Goal: Transaction & Acquisition: Download file/media

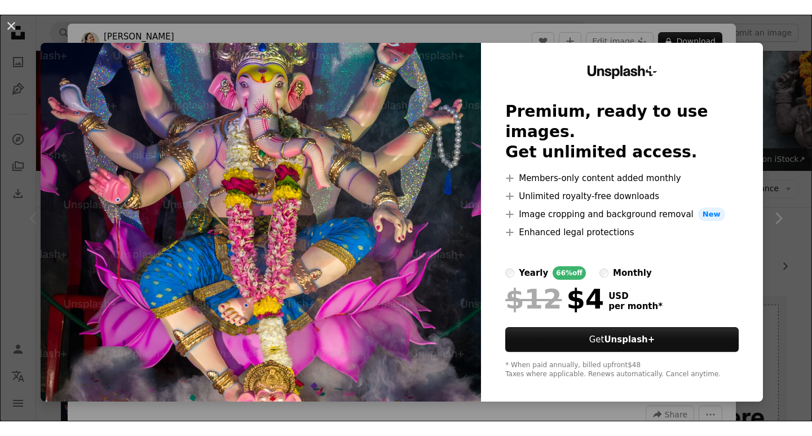
scroll to position [169, 0]
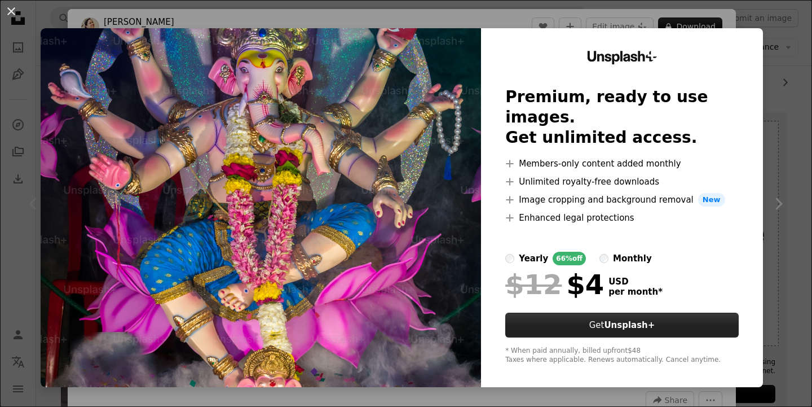
click at [659, 315] on button "Get Unsplash+" at bounding box center [621, 324] width 233 height 25
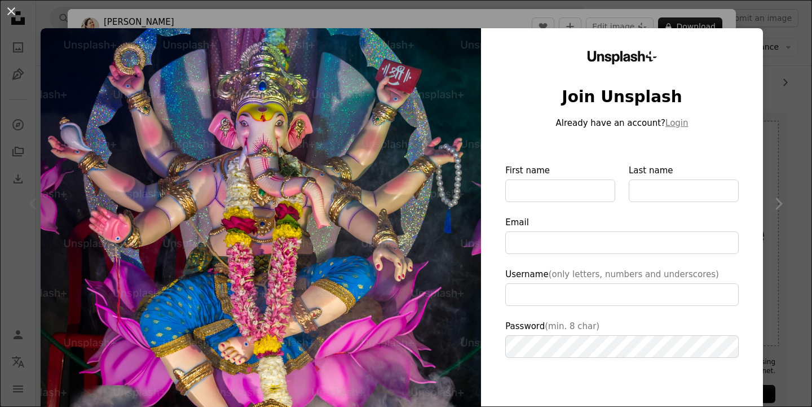
click at [403, 211] on img at bounding box center [261, 260] width 440 height 465
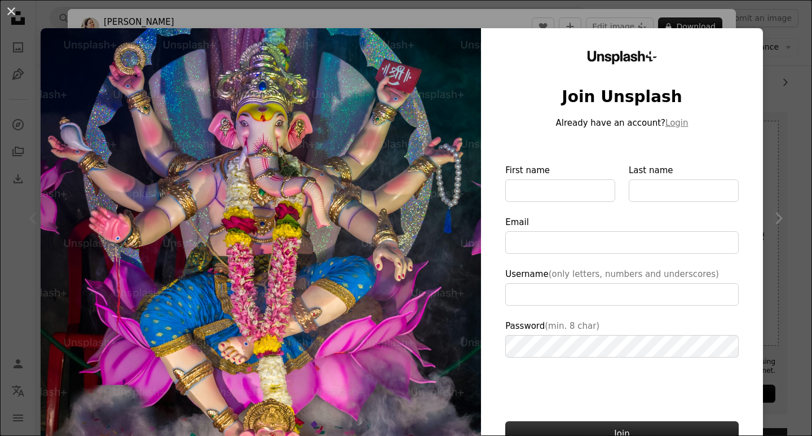
click at [609, 406] on button "Join" at bounding box center [621, 433] width 233 height 25
click at [445, 178] on img at bounding box center [261, 260] width 440 height 465
click at [432, 178] on img at bounding box center [261, 260] width 440 height 465
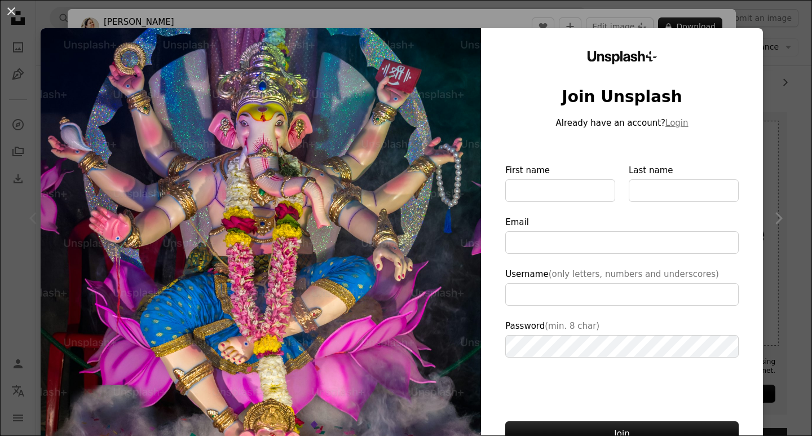
type input "**********"
click at [696, 65] on div "Unsplash+ Join Unsplash Already have an account? Login First name Last name Ema…" at bounding box center [622, 260] width 282 height 465
click at [720, 76] on div "Unsplash+ Join Unsplash Already have an account? Login First name Last name Ema…" at bounding box center [622, 260] width 282 height 465
click at [361, 288] on img at bounding box center [261, 260] width 440 height 465
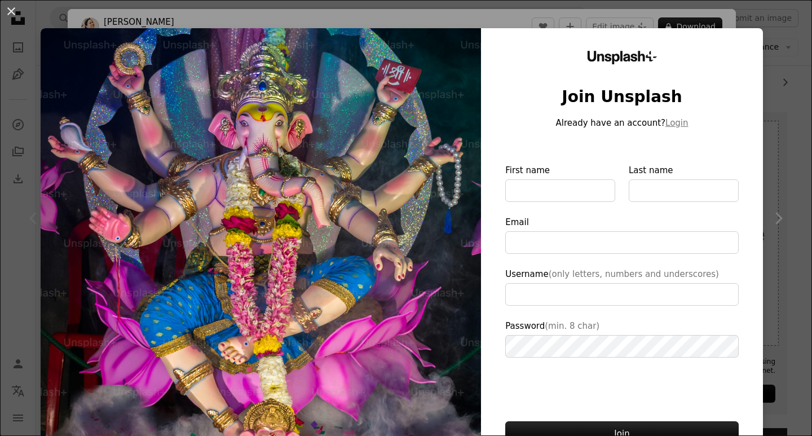
drag, startPoint x: 364, startPoint y: 284, endPoint x: 426, endPoint y: 174, distance: 127.0
click at [364, 284] on img at bounding box center [261, 260] width 440 height 465
click at [522, 190] on input "First name" at bounding box center [560, 190] width 110 height 23
click at [523, 188] on input "First name" at bounding box center [560, 190] width 110 height 23
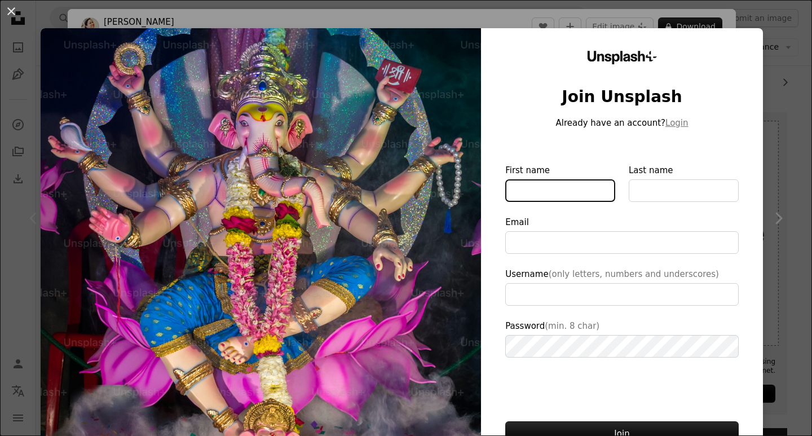
click at [523, 189] on input "First name" at bounding box center [560, 190] width 110 height 23
click at [522, 193] on input "First name" at bounding box center [560, 190] width 110 height 23
click at [468, 196] on img at bounding box center [261, 260] width 440 height 465
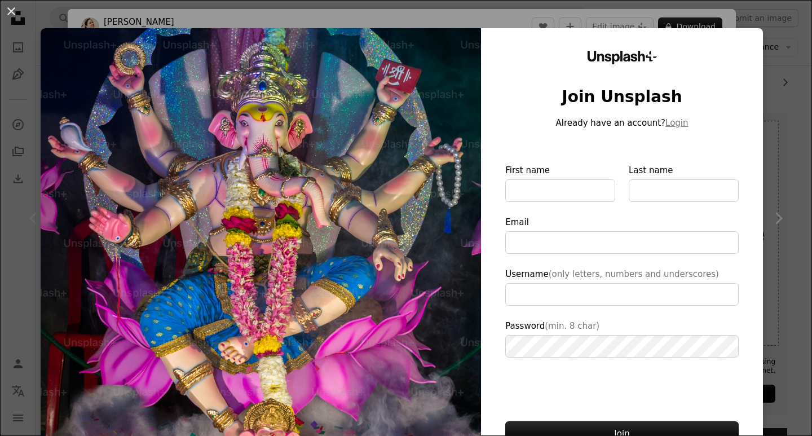
click at [468, 196] on img at bounding box center [261, 260] width 440 height 465
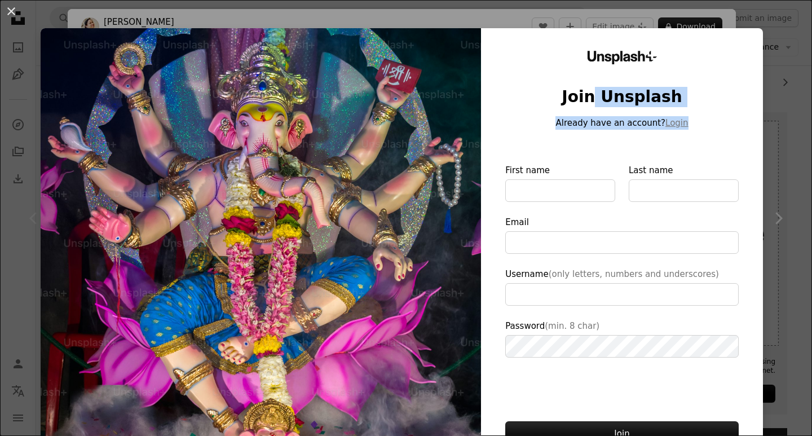
drag, startPoint x: 594, startPoint y: 76, endPoint x: 594, endPoint y: 142, distance: 66.0
click at [594, 142] on div "Unsplash+ Join Unsplash Already have an account? Login First name Last name Ema…" at bounding box center [622, 260] width 282 height 465
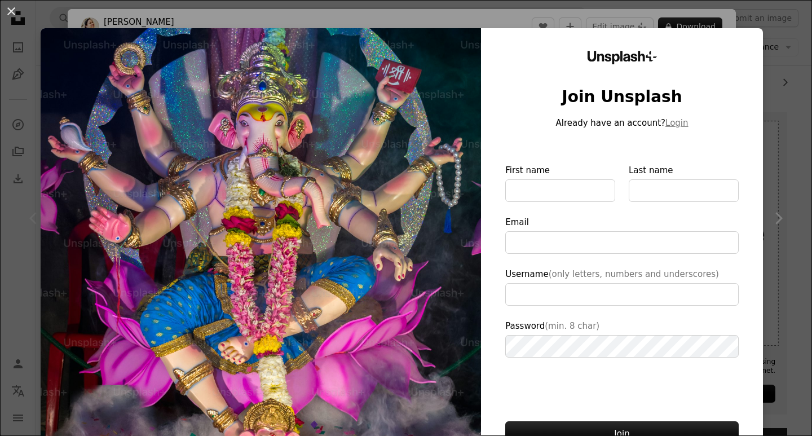
click at [566, 166] on label "First name" at bounding box center [560, 183] width 110 height 38
click at [566, 179] on input "First name" at bounding box center [560, 190] width 110 height 23
click at [660, 406] on button "Join" at bounding box center [621, 433] width 233 height 25
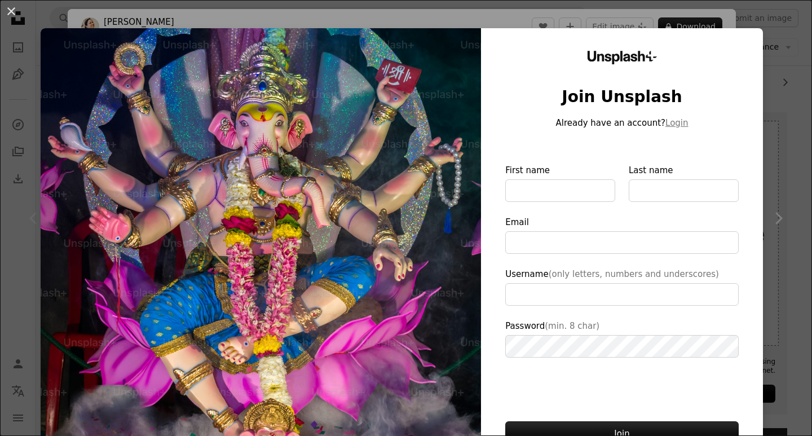
drag, startPoint x: 660, startPoint y: 429, endPoint x: 679, endPoint y: 405, distance: 30.5
click at [660, 406] on button "Join" at bounding box center [621, 433] width 233 height 25
click at [774, 216] on div "An X shape Unsplash+ Join Unsplash Already have an account? Login First name La…" at bounding box center [406, 218] width 812 height 436
click at [774, 216] on icon "Chevron right" at bounding box center [778, 218] width 18 height 18
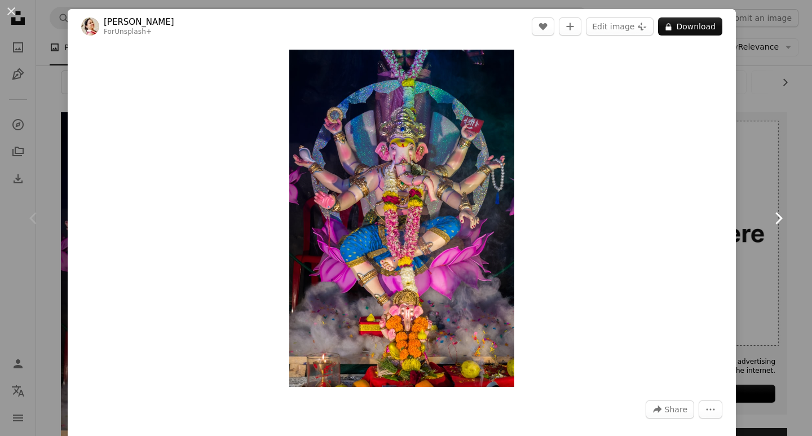
click at [774, 216] on icon "Chevron right" at bounding box center [778, 218] width 18 height 18
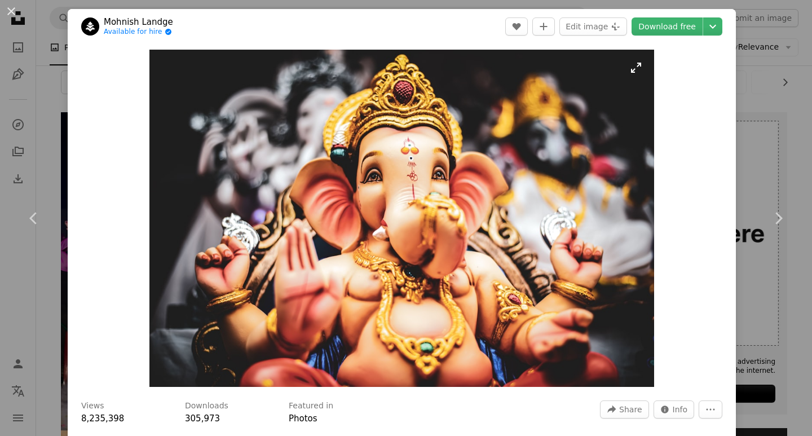
click at [579, 186] on img "Zoom in on this image" at bounding box center [401, 218] width 505 height 337
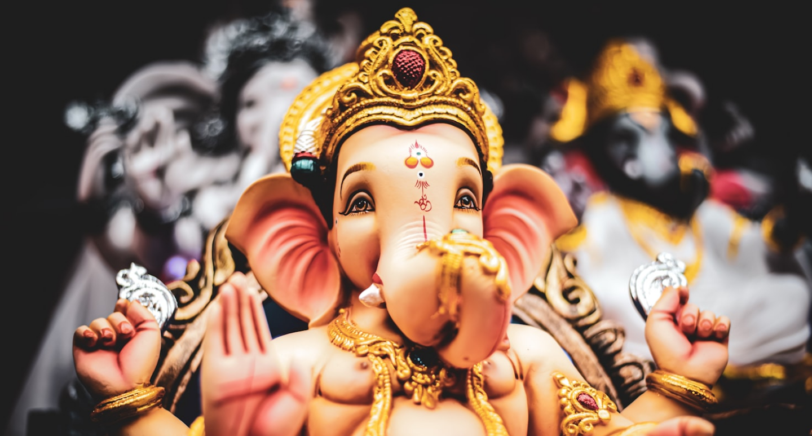
click at [579, 186] on img "Zoom out on this image" at bounding box center [405, 270] width 813 height 543
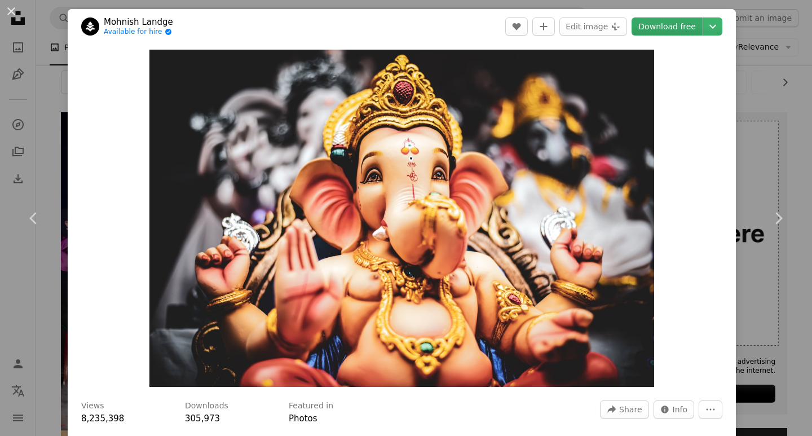
click at [659, 25] on link "Download free" at bounding box center [667, 26] width 71 height 18
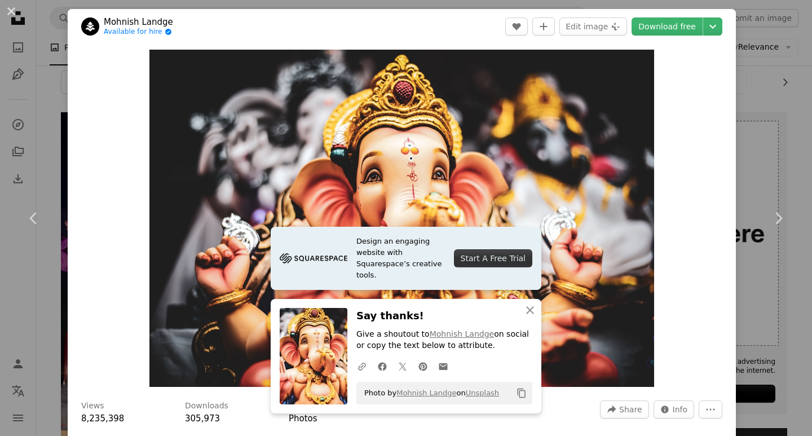
click at [669, 116] on div "Zoom in" at bounding box center [402, 218] width 668 height 349
click at [521, 156] on img "Zoom in on this image" at bounding box center [401, 218] width 505 height 337
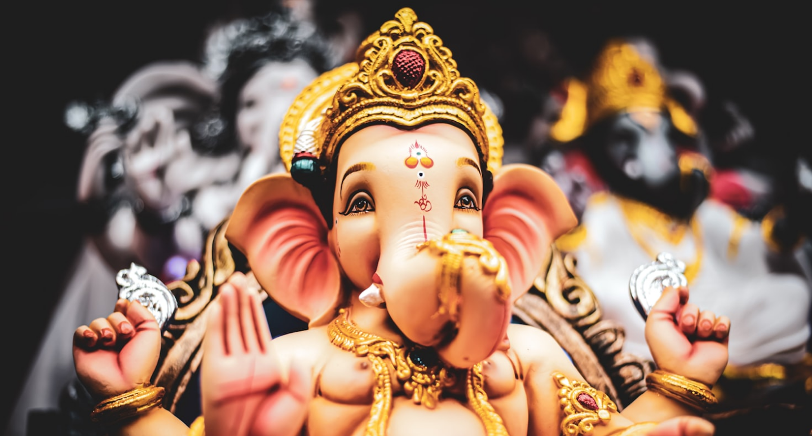
scroll to position [48, 0]
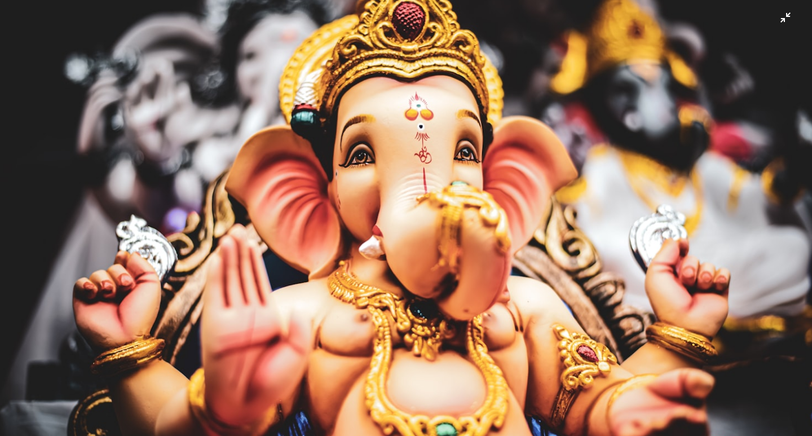
click at [521, 156] on img "Zoom out on this image" at bounding box center [405, 222] width 813 height 543
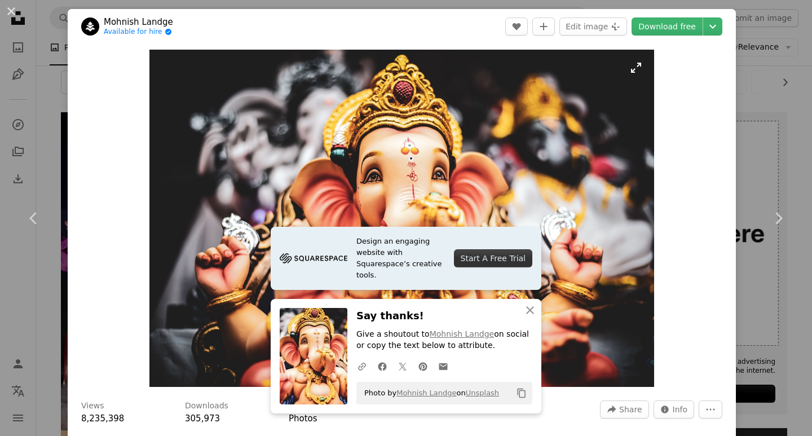
click at [521, 156] on img "Zoom in on this image" at bounding box center [401, 218] width 505 height 337
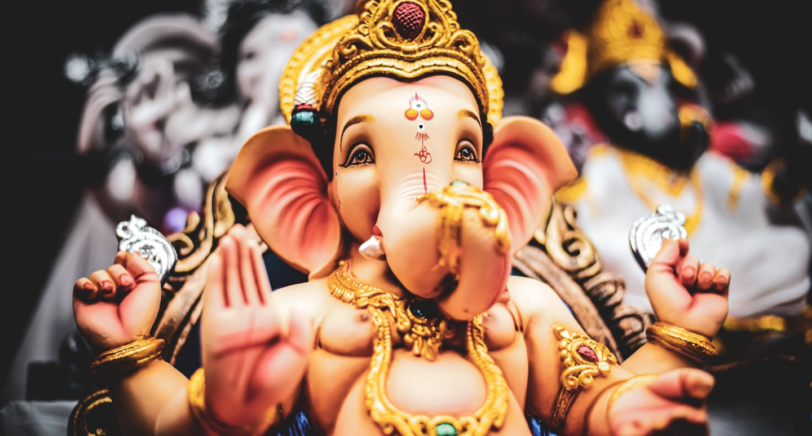
click at [521, 155] on img "Zoom out on this image" at bounding box center [405, 222] width 813 height 543
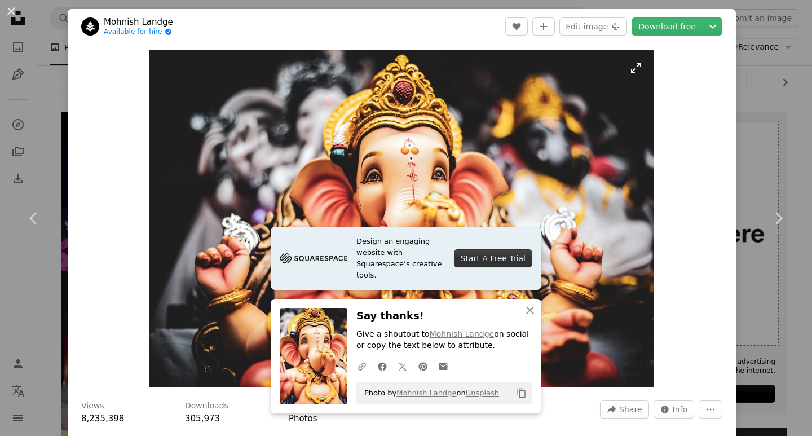
click at [633, 67] on img "Zoom in on this image" at bounding box center [401, 218] width 505 height 337
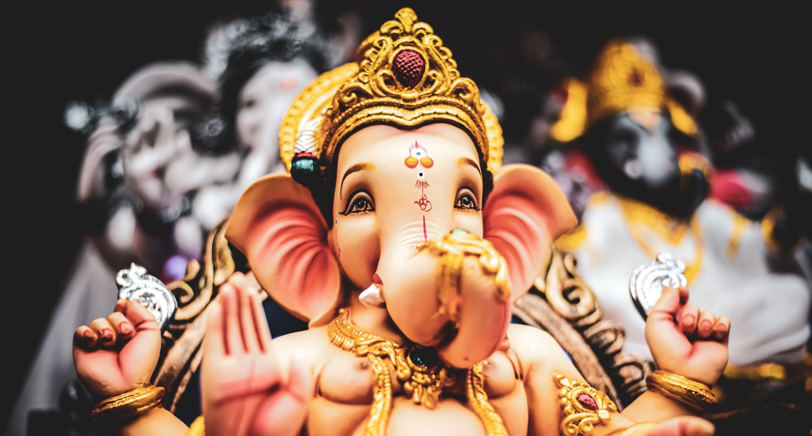
click at [634, 67] on img "Zoom out on this image" at bounding box center [405, 270] width 813 height 543
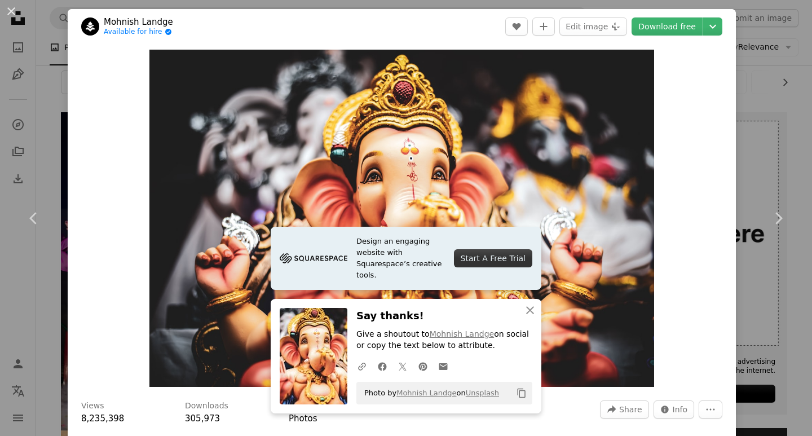
click at [724, 123] on div "Zoom in" at bounding box center [402, 218] width 668 height 349
click at [708, 24] on icon "Chevron down" at bounding box center [713, 27] width 18 height 14
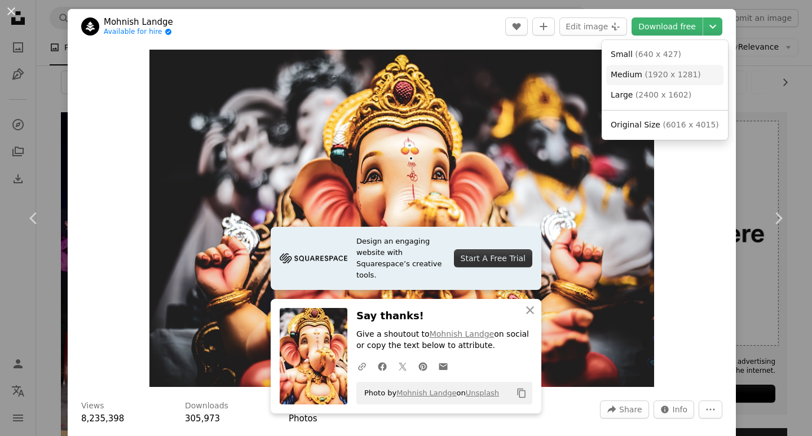
click at [656, 70] on span "( 1920 x 1281 )" at bounding box center [673, 74] width 56 height 9
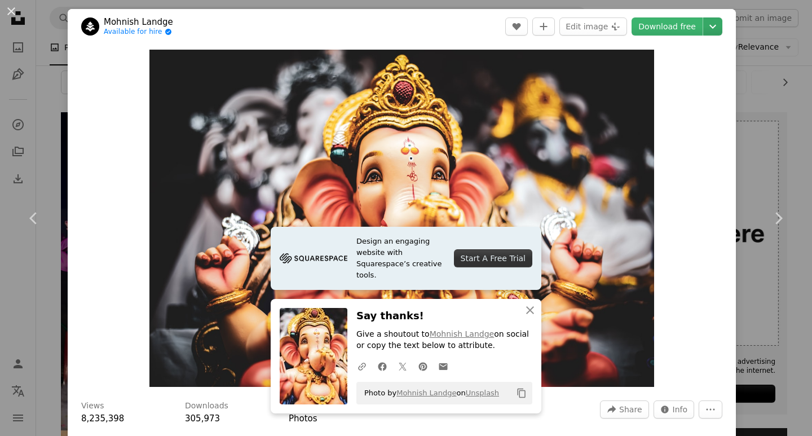
click at [713, 27] on header "[PERSON_NAME] Available for hire A checkmark inside of a circle A heart A plus …" at bounding box center [402, 26] width 668 height 35
